Goal: Task Accomplishment & Management: Manage account settings

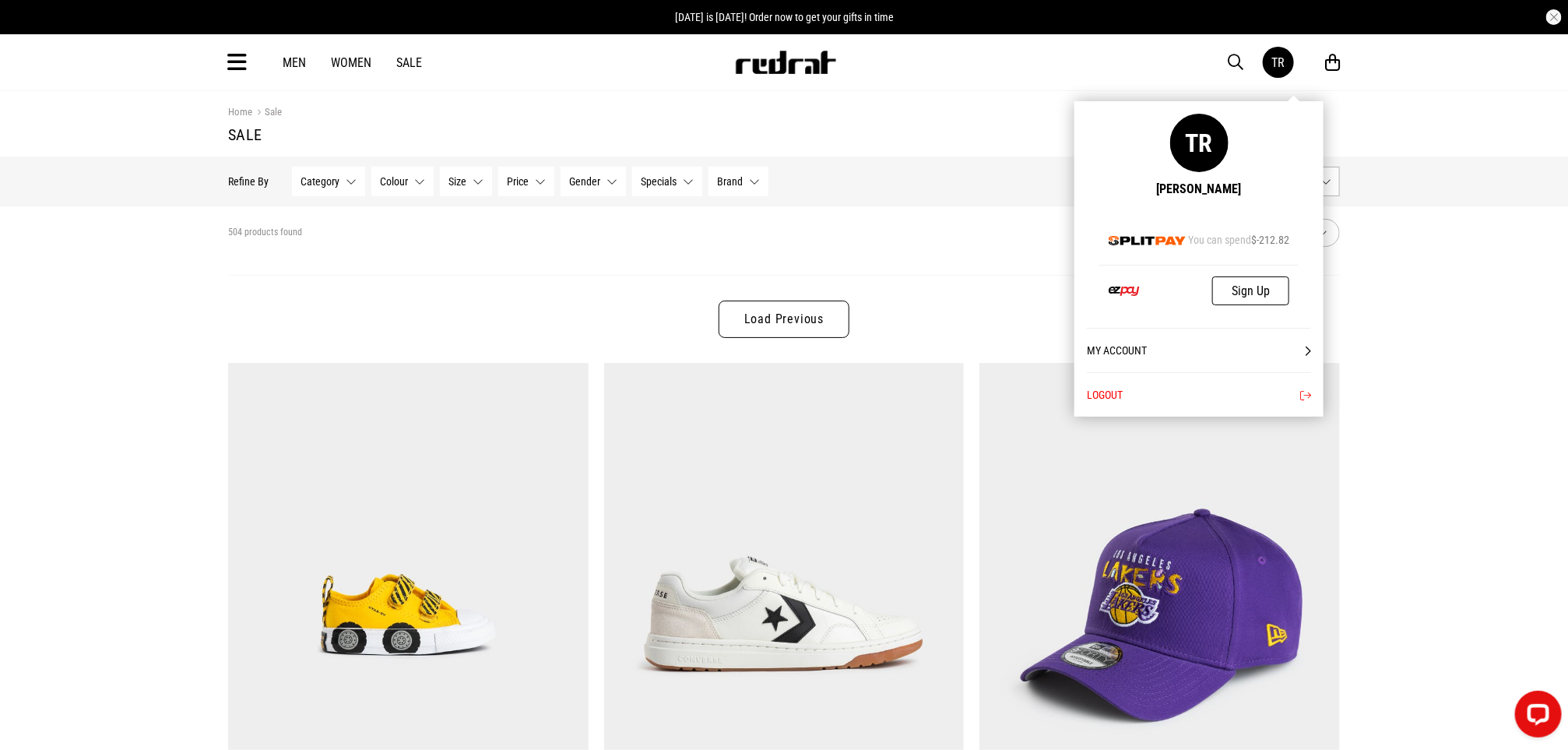
click at [1291, 66] on link "TR" at bounding box center [1278, 62] width 31 height 31
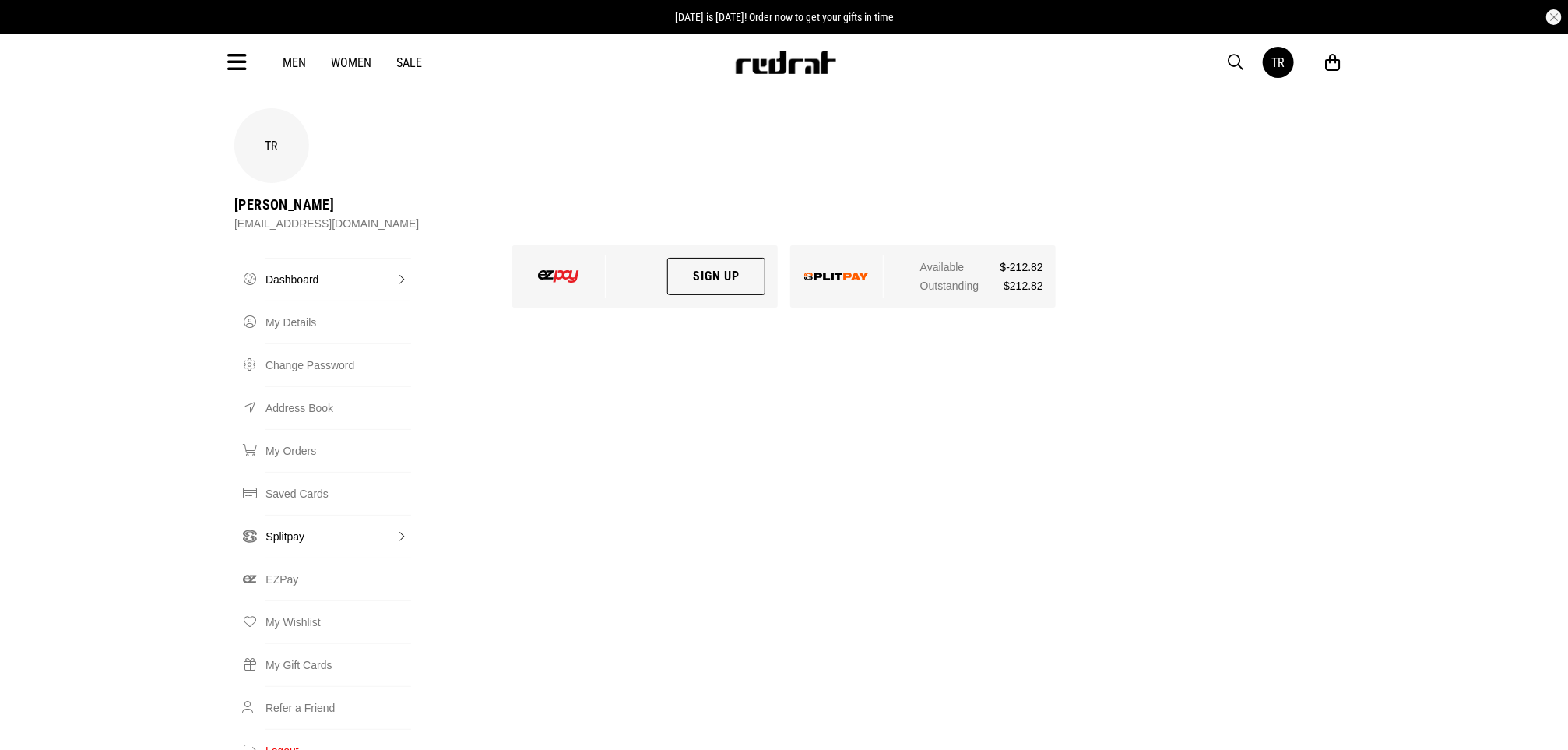
click at [266, 515] on link "Splitpay" at bounding box center [337, 536] width 145 height 43
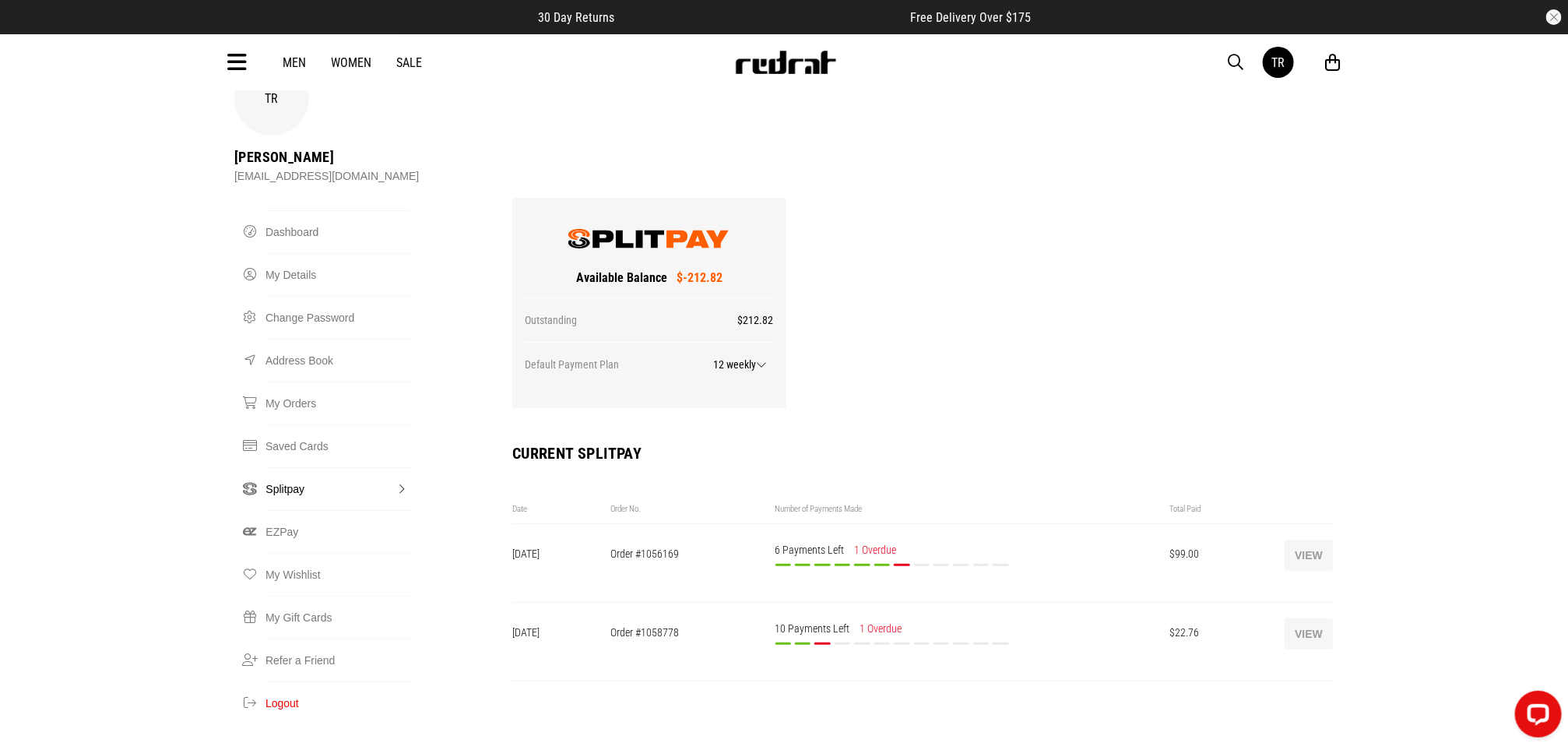
scroll to position [93, 0]
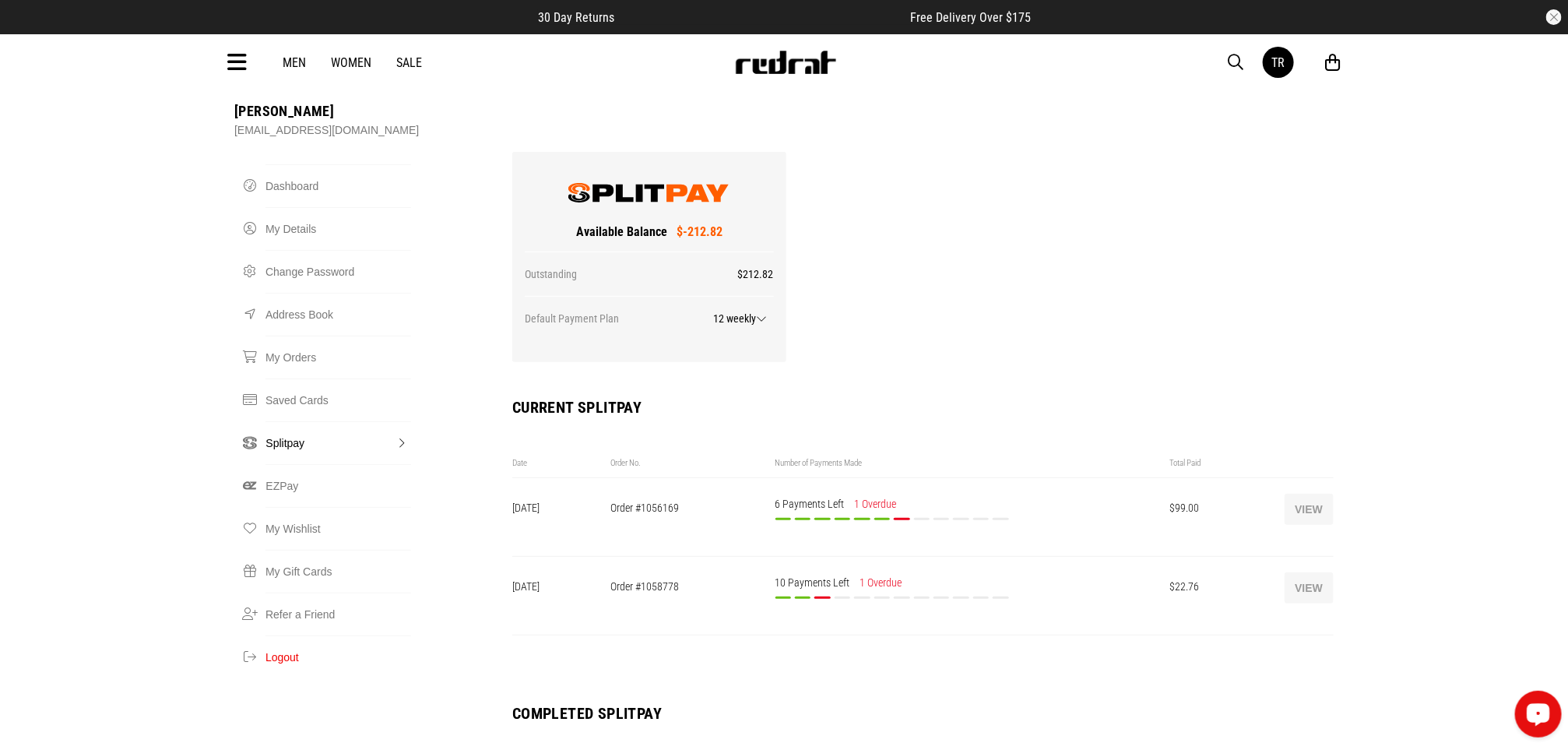
click at [1296, 572] on button "View" at bounding box center [1310, 587] width 49 height 31
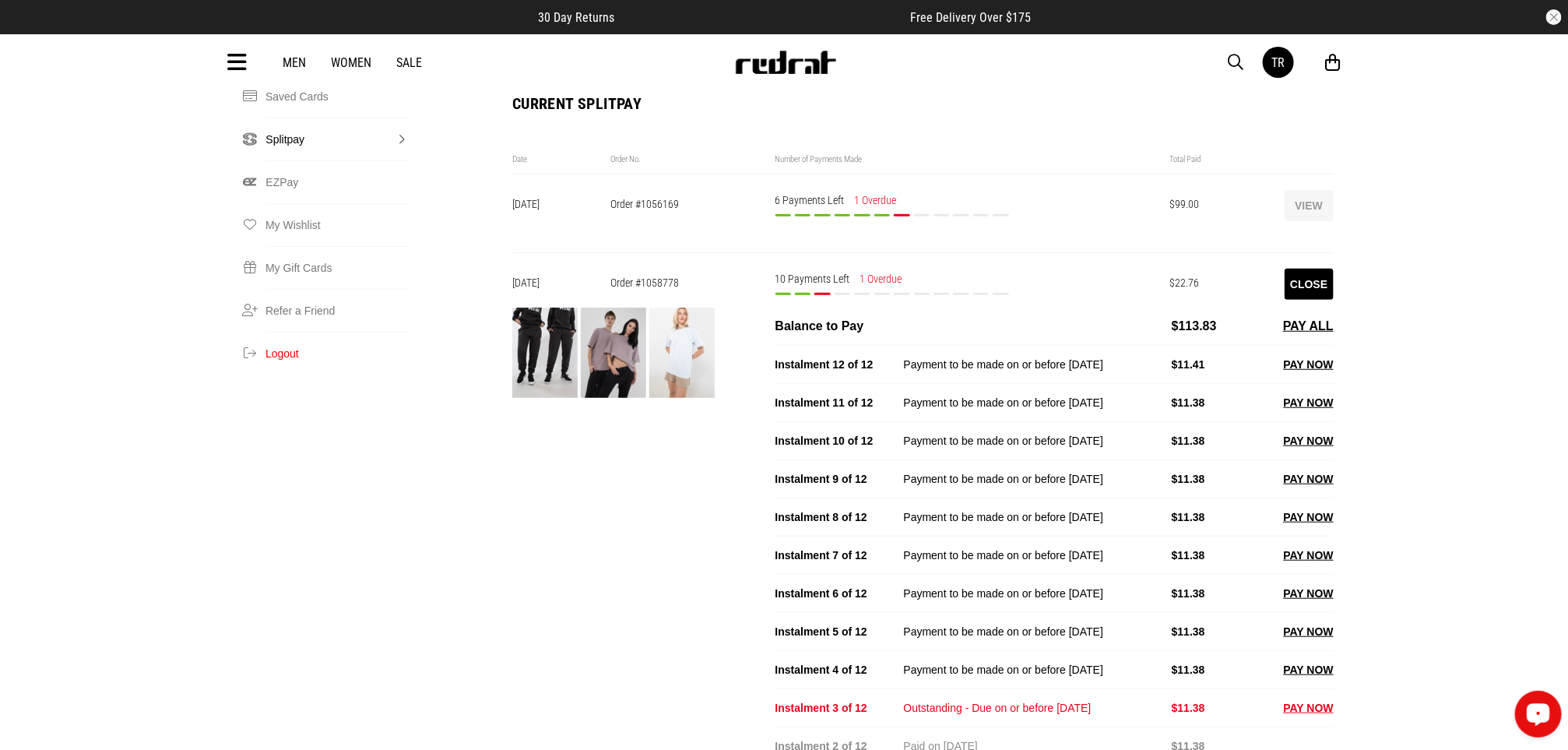
scroll to position [420, 0]
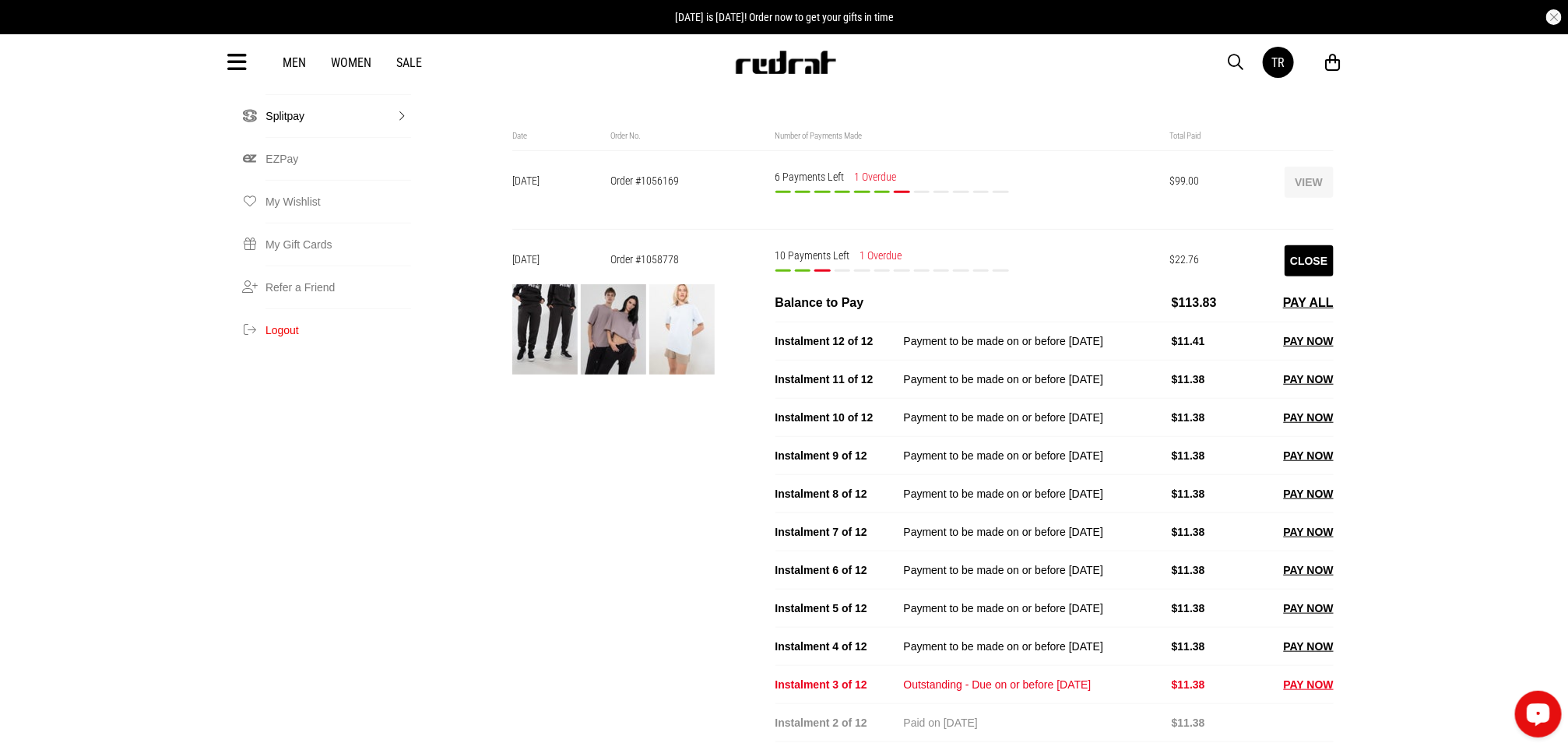
click at [1299, 675] on button "PAY NOW" at bounding box center [1309, 684] width 49 height 19
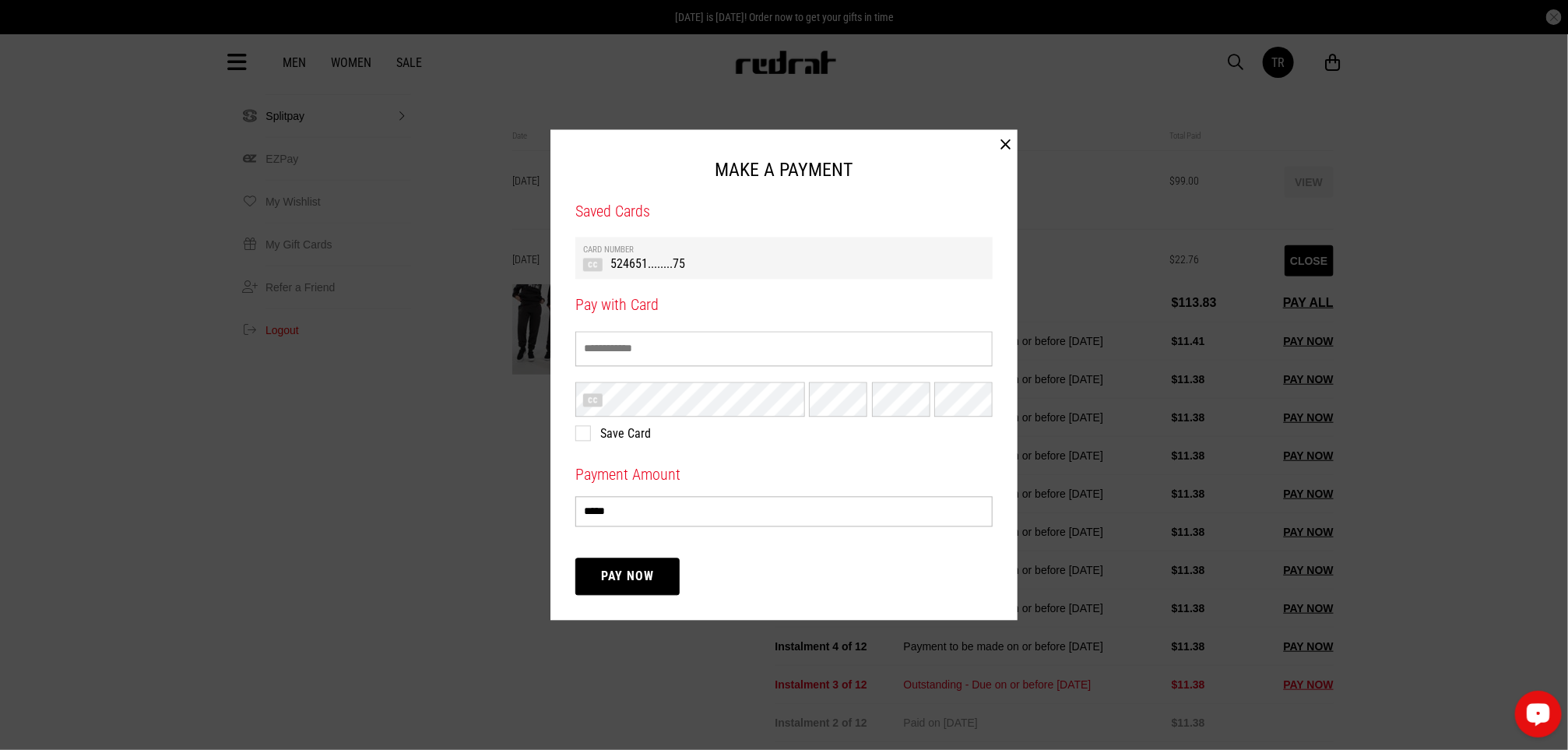
click at [736, 260] on td "524651........75" at bounding box center [784, 263] width 402 height 16
click at [631, 587] on button "Pay Now" at bounding box center [627, 576] width 105 height 37
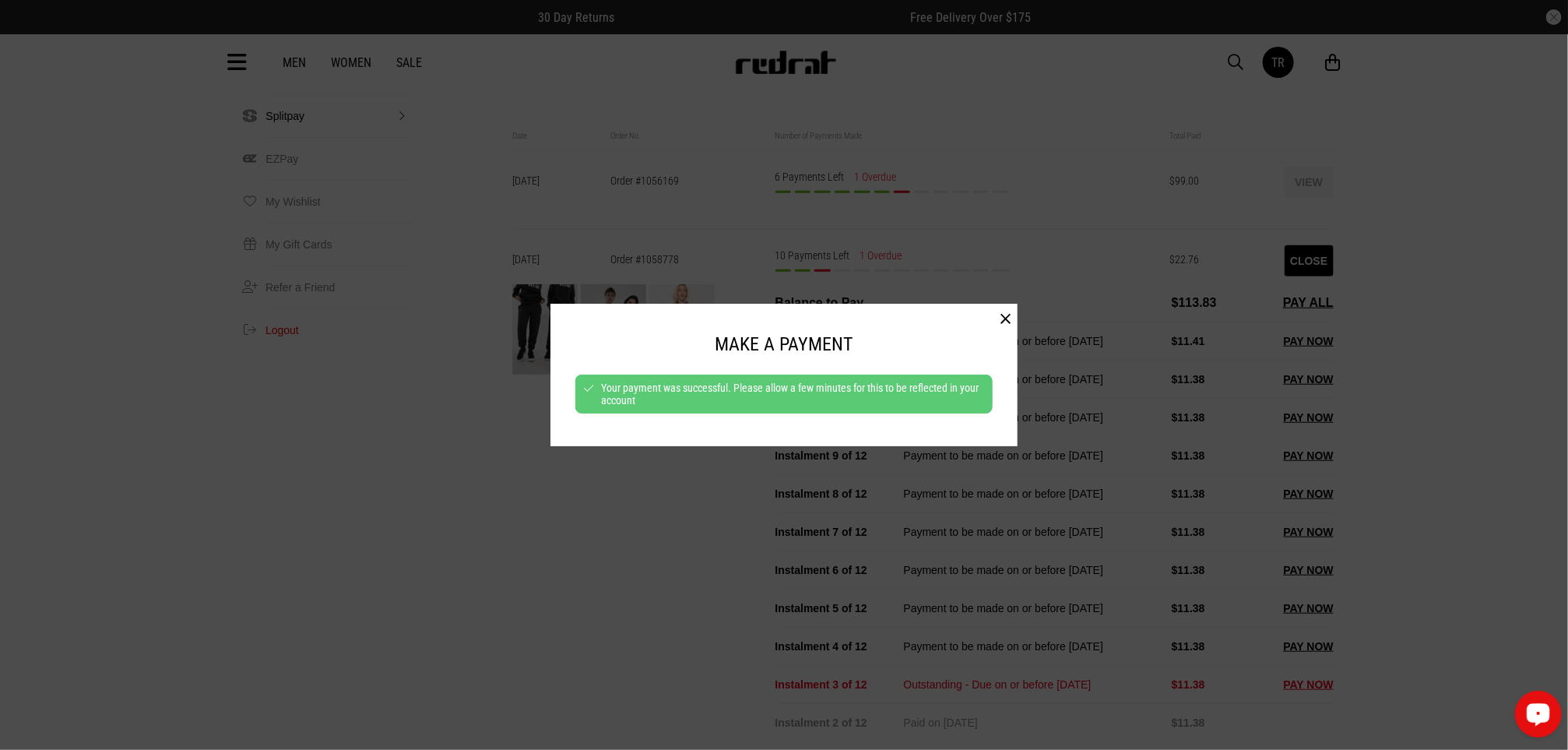
click at [1003, 325] on button "button" at bounding box center [1004, 319] width 24 height 31
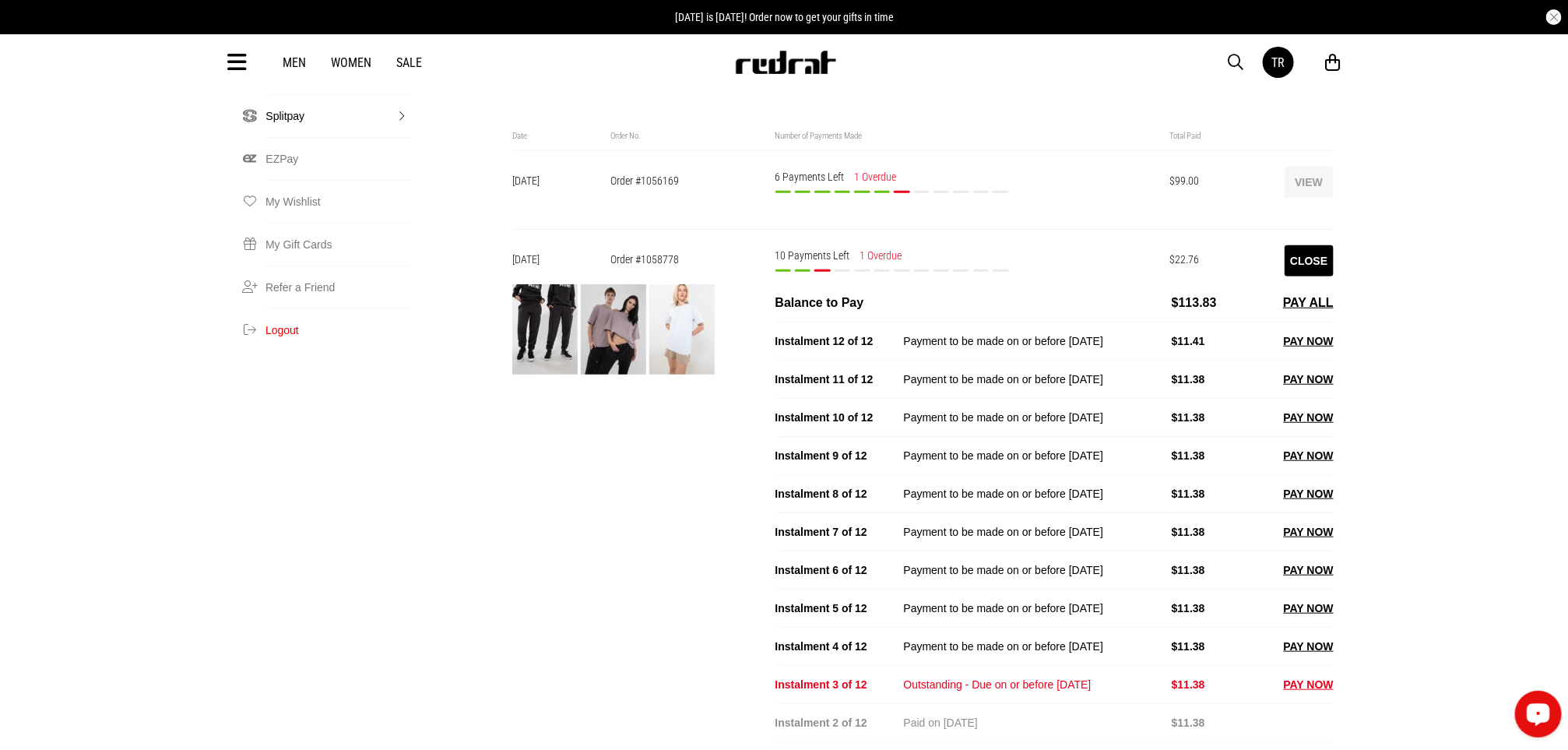
click at [1304, 166] on button "View" at bounding box center [1310, 182] width 49 height 31
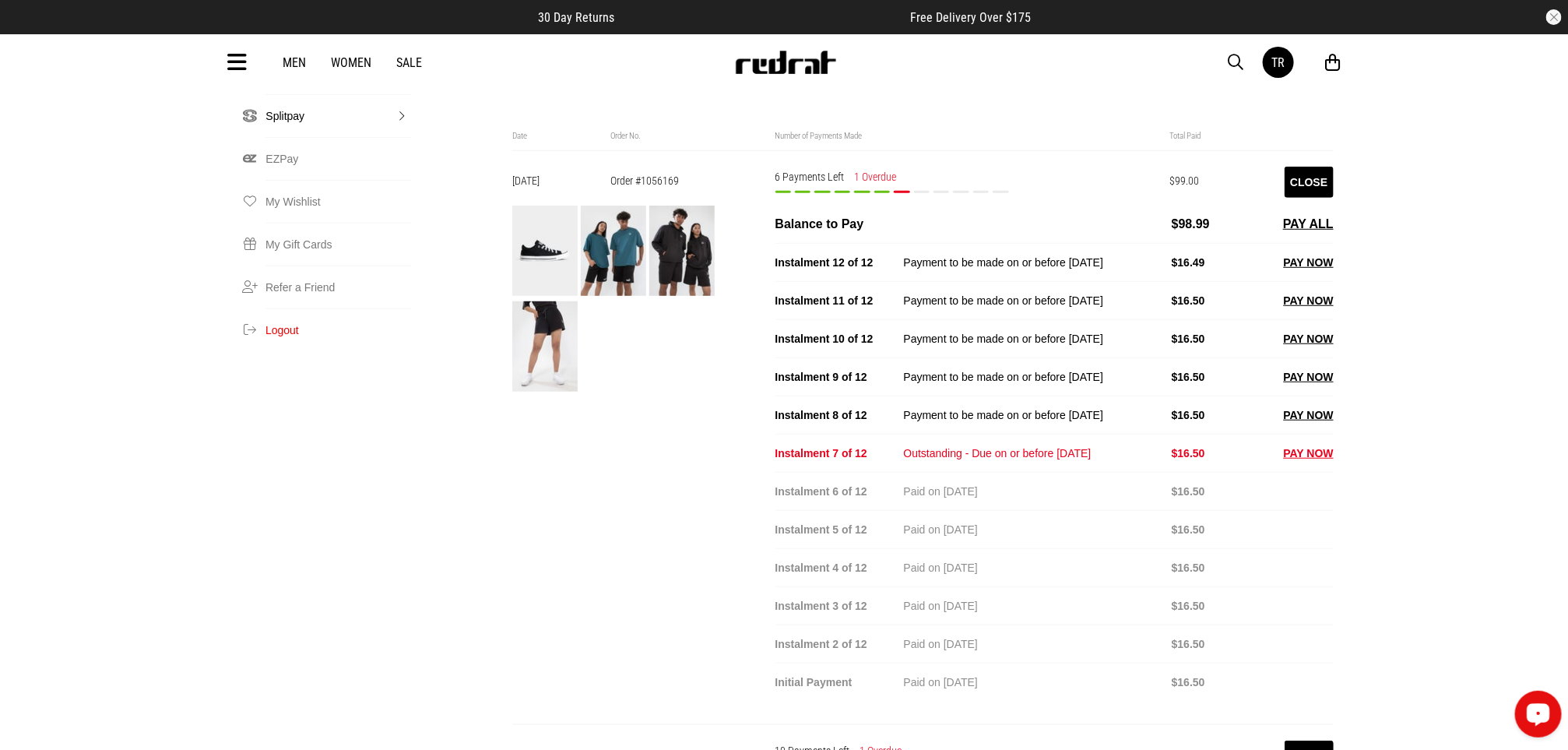
click at [1308, 433] on div "Instalment 7 of 12 Outstanding - Due on or before 25/08/2025 $16.50 PAY NOW" at bounding box center [1054, 452] width 558 height 38
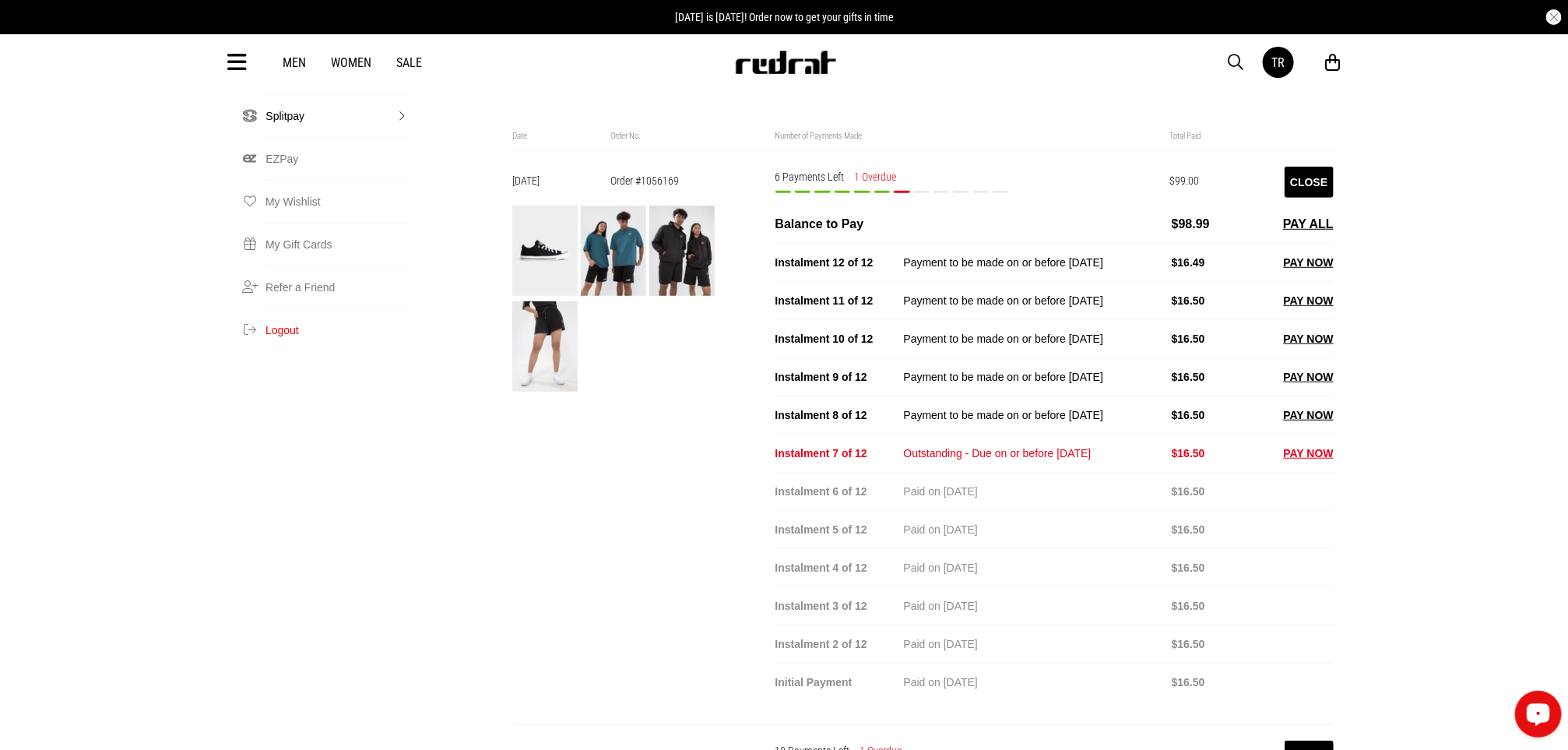
click at [1303, 444] on button "PAY NOW" at bounding box center [1309, 453] width 49 height 19
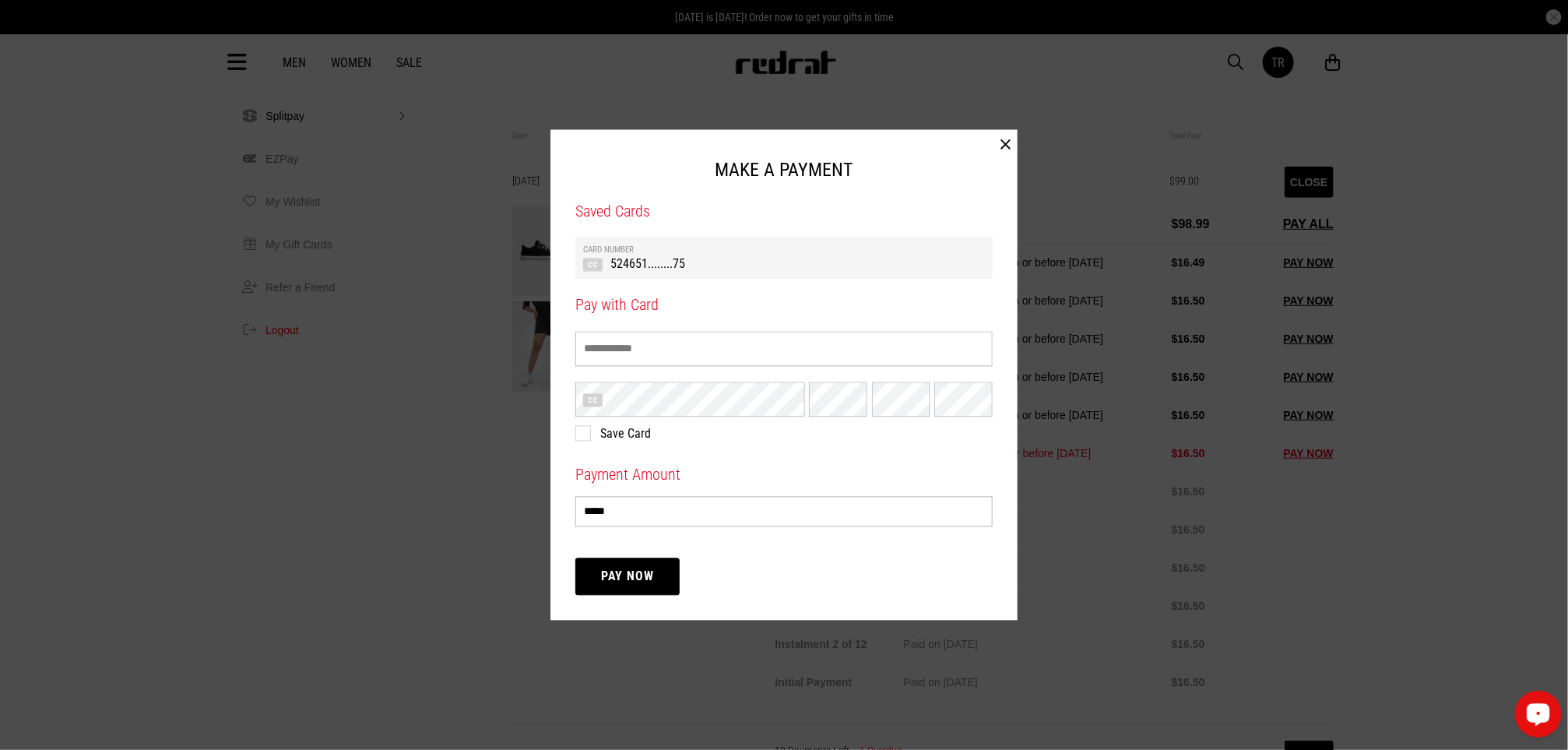
click at [893, 251] on th "Card Number" at bounding box center [784, 250] width 402 height 10
click at [650, 575] on button "Pay Now" at bounding box center [627, 576] width 105 height 37
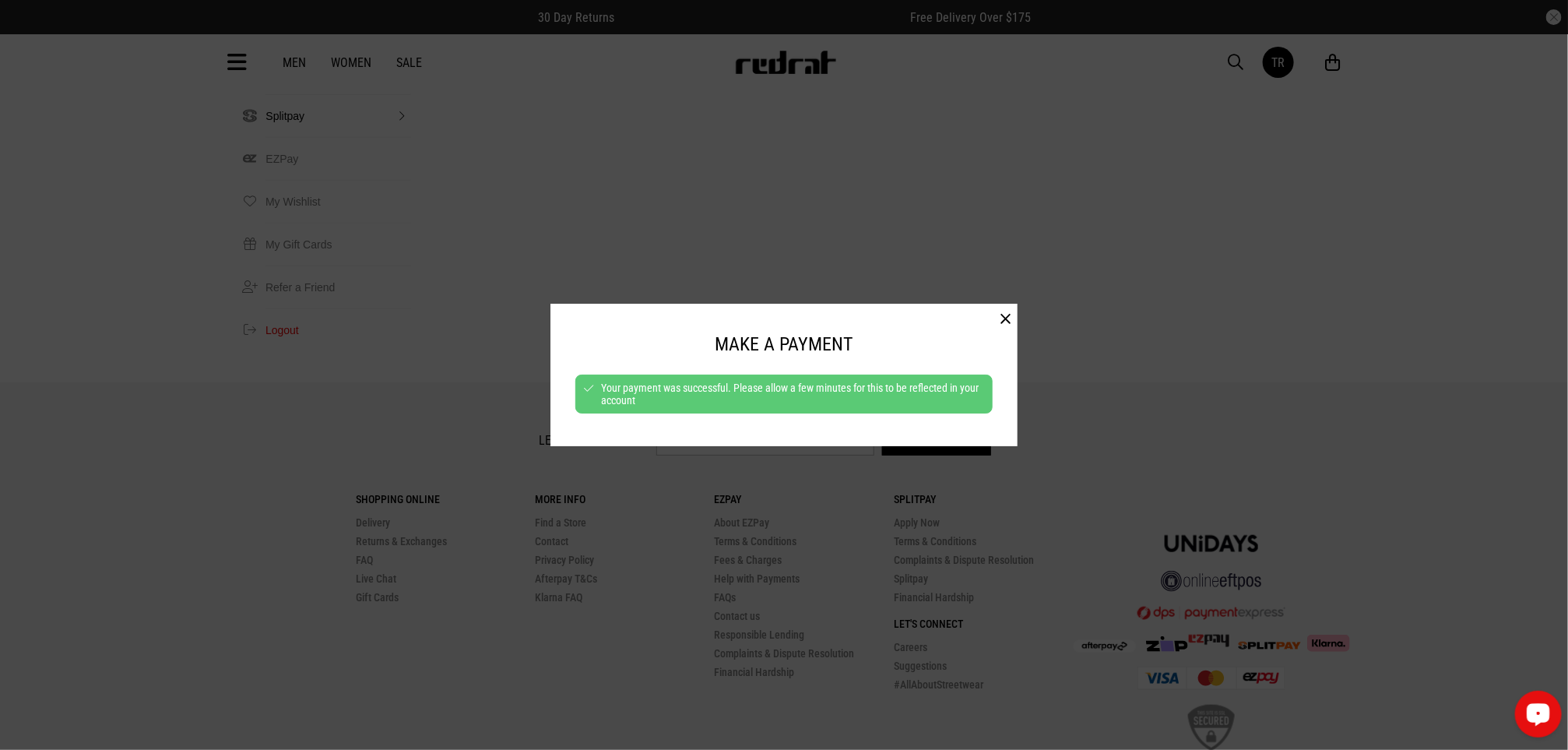
click at [1009, 308] on button "button" at bounding box center [1004, 319] width 24 height 31
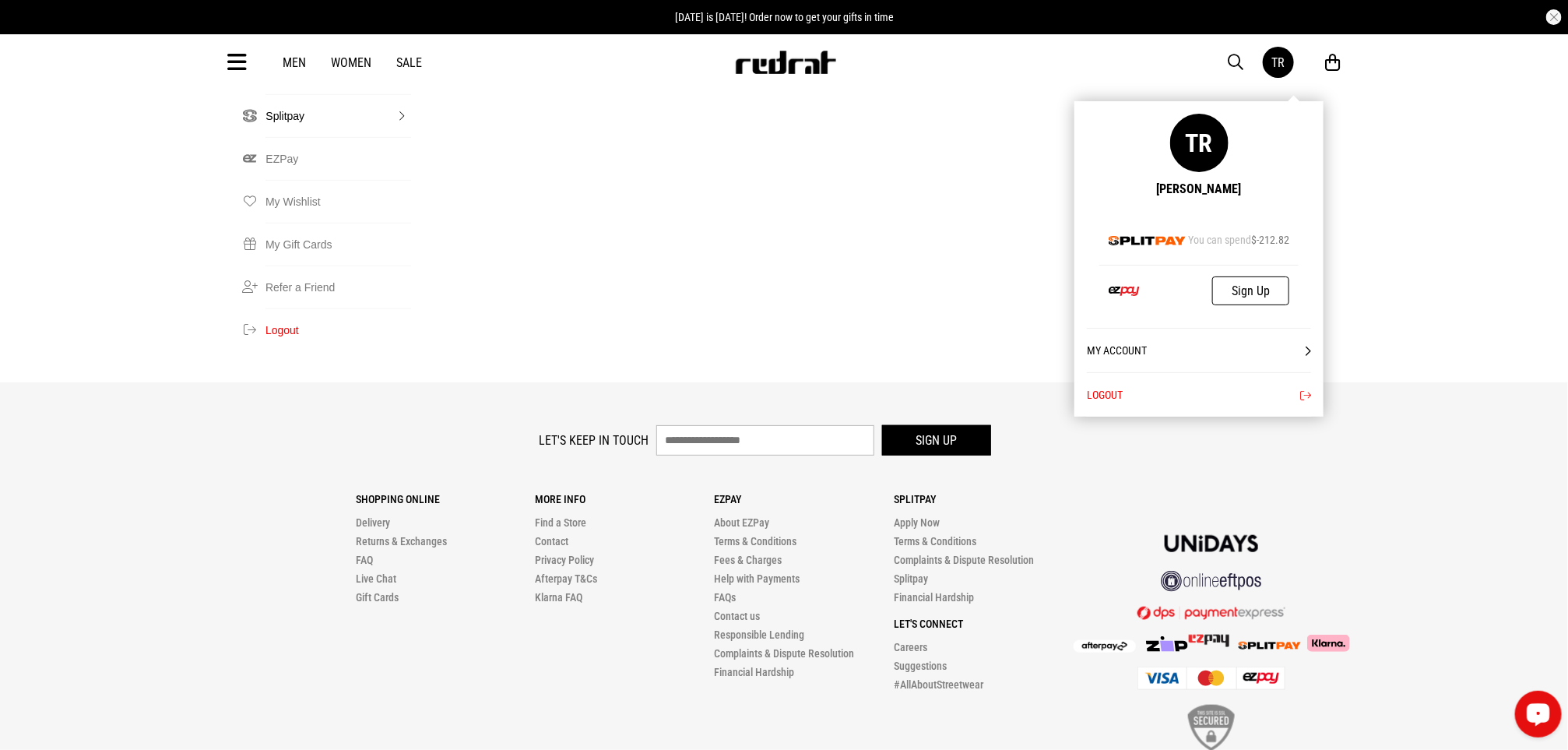
click at [1280, 66] on div "TR" at bounding box center [1279, 63] width 13 height 15
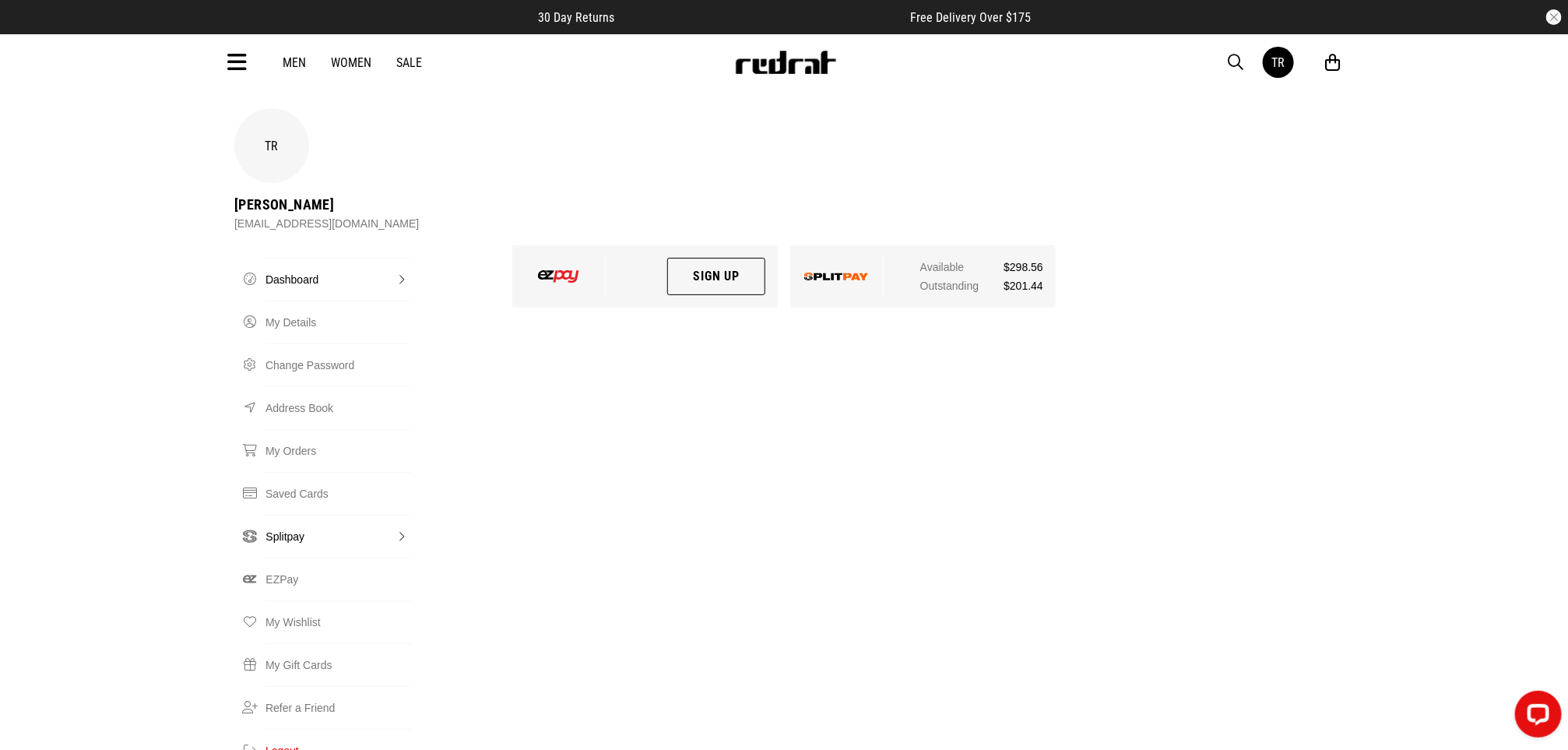
click at [286, 515] on link "Splitpay" at bounding box center [337, 536] width 145 height 43
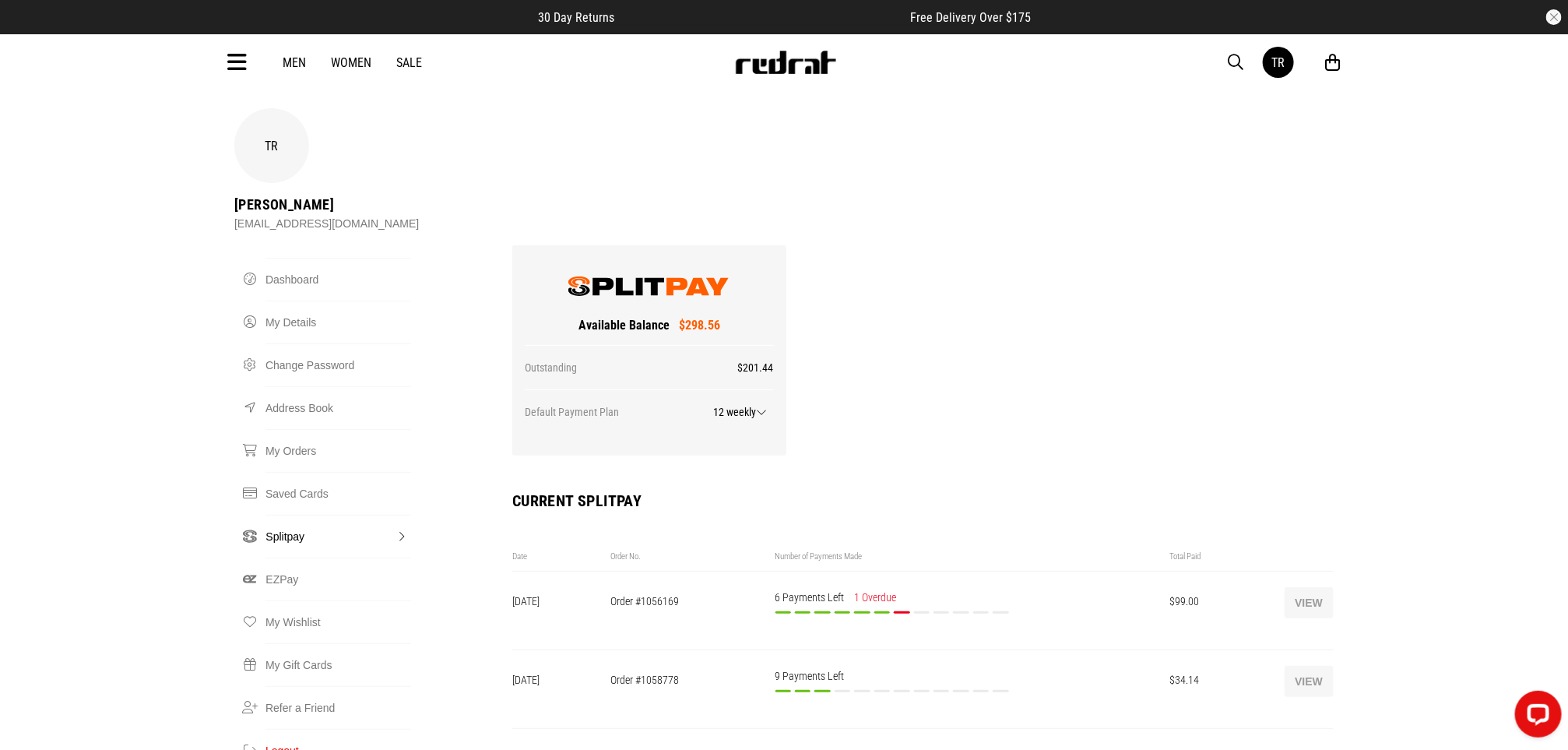
click at [1307, 587] on button "View" at bounding box center [1310, 603] width 49 height 31
